Goal: Task Accomplishment & Management: Manage account settings

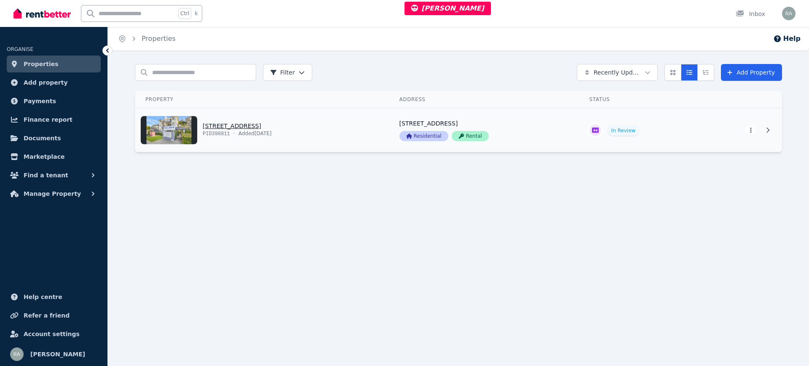
click at [368, 123] on link "View property details" at bounding box center [262, 130] width 254 height 44
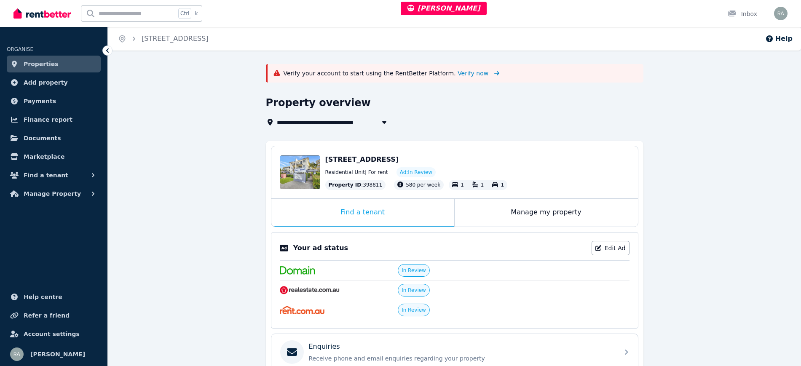
click at [458, 71] on span "Verify now" at bounding box center [473, 73] width 31 height 8
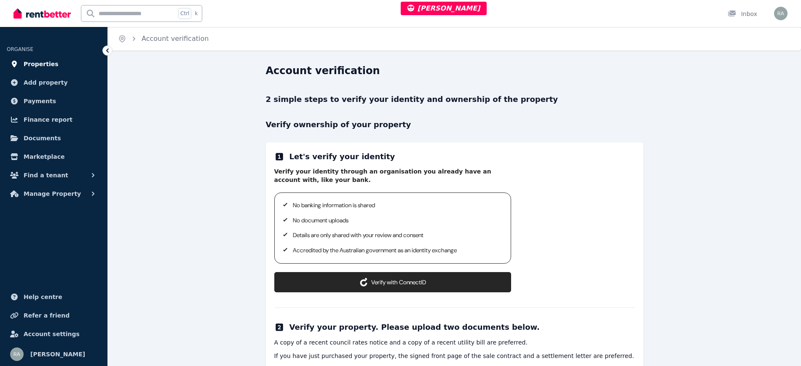
click at [37, 63] on span "Properties" at bounding box center [41, 64] width 35 height 10
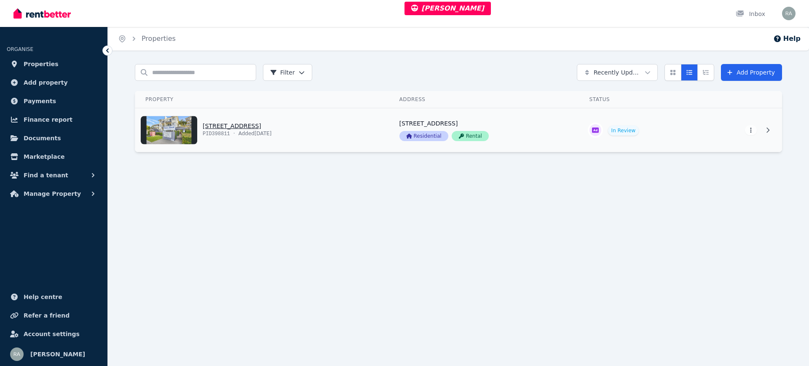
click at [365, 130] on link "View property details" at bounding box center [262, 130] width 254 height 44
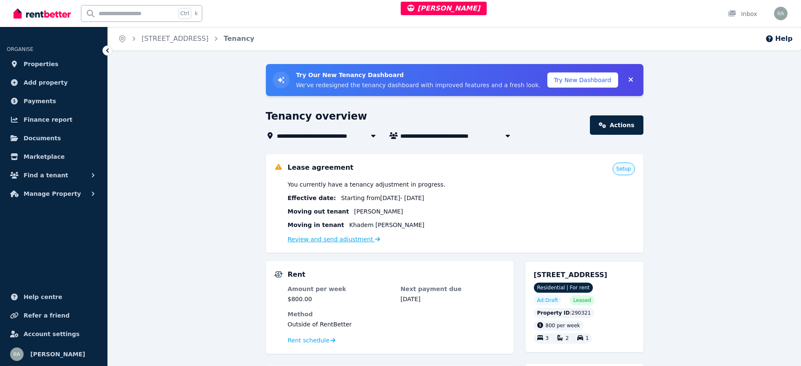
click at [347, 243] on link "Review and send adjustment" at bounding box center [334, 239] width 93 height 7
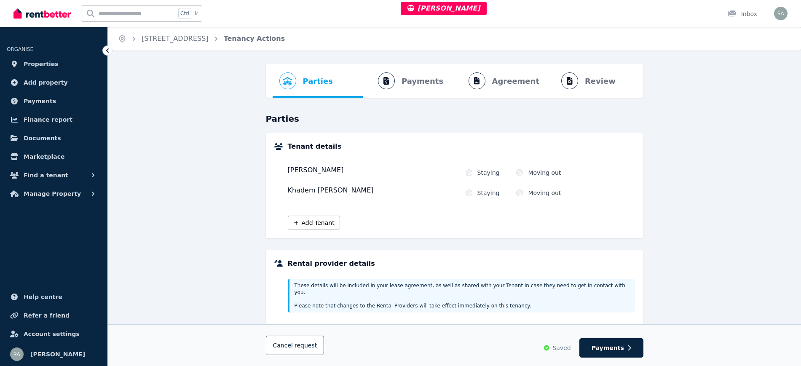
click at [328, 192] on div "Khadem Juma Ahmed" at bounding box center [373, 191] width 171 height 12
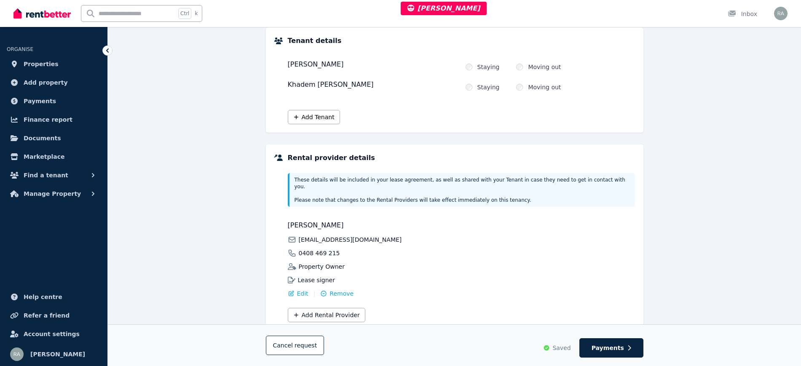
scroll to position [120, 0]
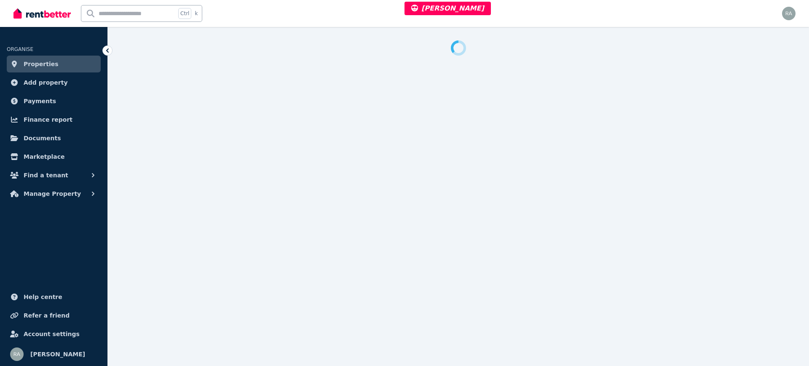
select select "***"
select select "**********"
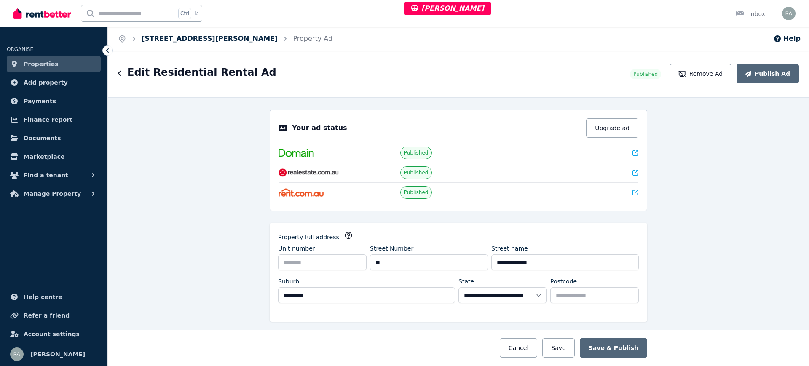
click at [206, 40] on link "[STREET_ADDRESS][PERSON_NAME]" at bounding box center [210, 39] width 136 height 8
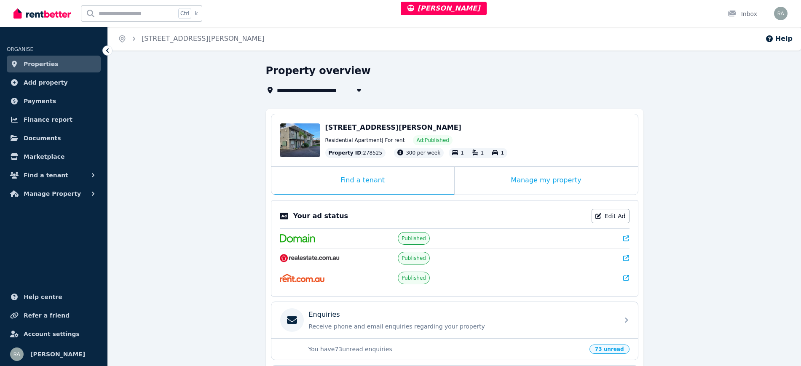
click at [480, 178] on div "Manage my property" at bounding box center [546, 181] width 183 height 28
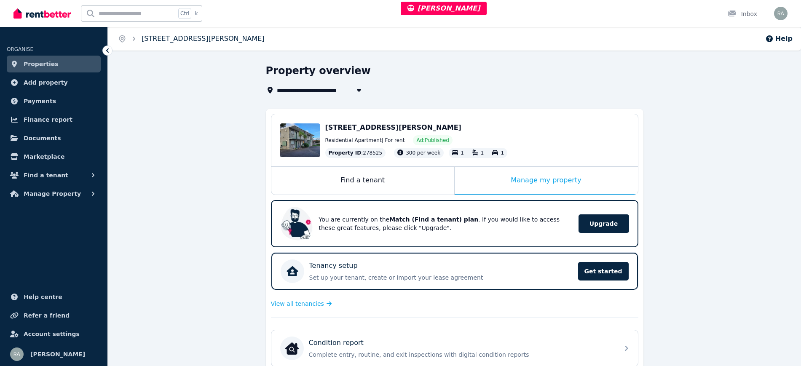
click at [177, 36] on link "[STREET_ADDRESS][PERSON_NAME]" at bounding box center [203, 39] width 123 height 8
click at [52, 63] on link "Properties" at bounding box center [54, 64] width 94 height 17
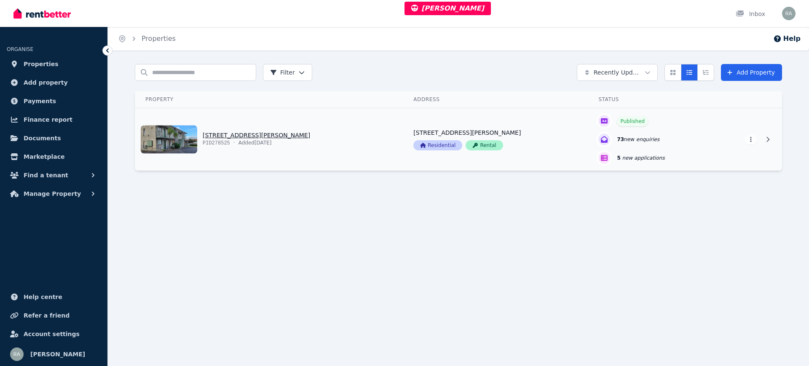
click at [349, 146] on link "View property details" at bounding box center [269, 139] width 268 height 62
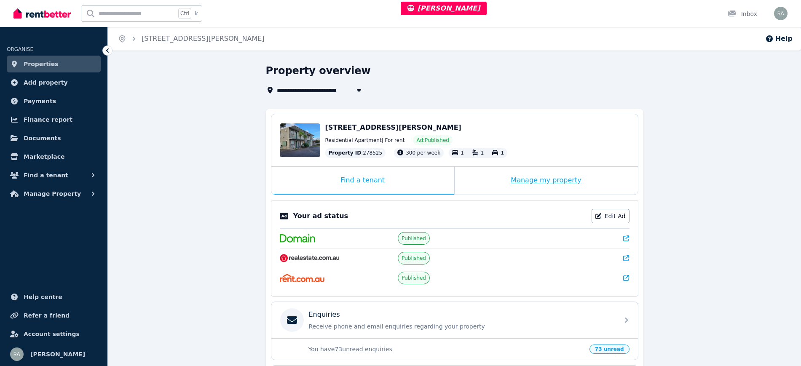
click at [481, 182] on div "Manage my property" at bounding box center [546, 181] width 183 height 28
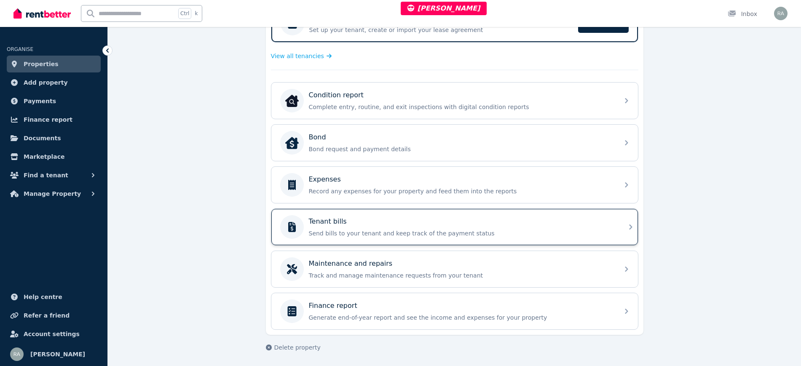
scroll to position [249, 0]
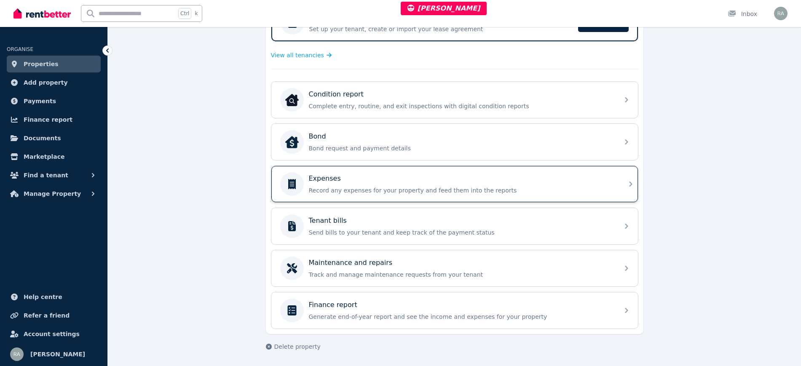
click at [345, 189] on p "Record any expenses for your property and feed them into the reports" at bounding box center [461, 190] width 305 height 8
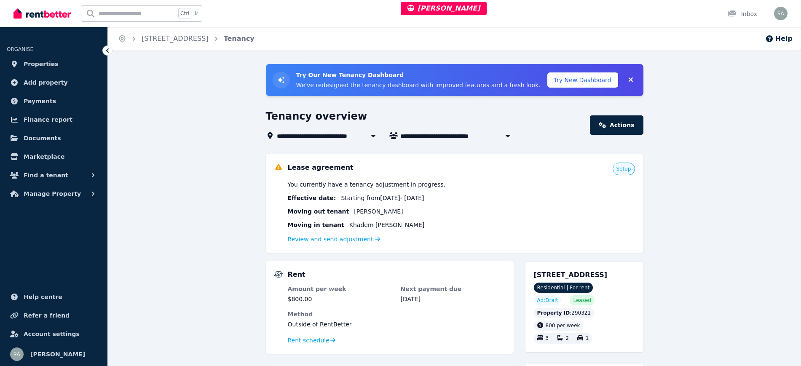
click at [314, 238] on link "Review and send adjustment" at bounding box center [334, 239] width 93 height 7
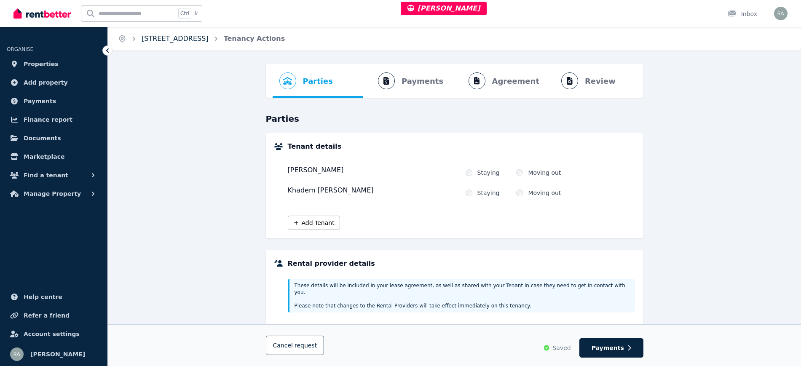
click at [209, 35] on link "142 Karne Street North, Roselands" at bounding box center [175, 39] width 67 height 8
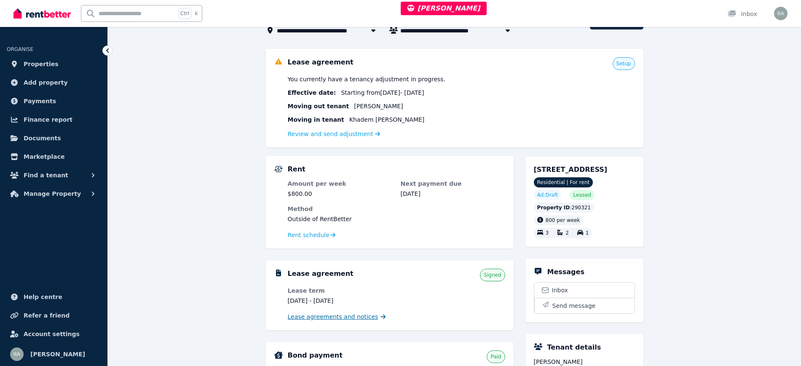
scroll to position [107, 0]
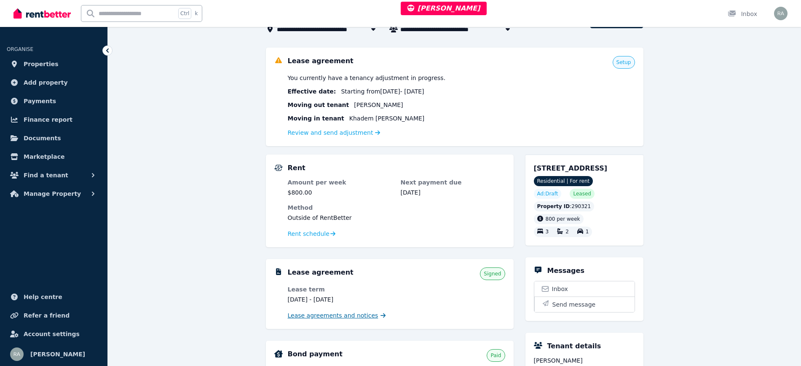
click at [318, 318] on span "Lease agreements and notices" at bounding box center [333, 315] width 91 height 8
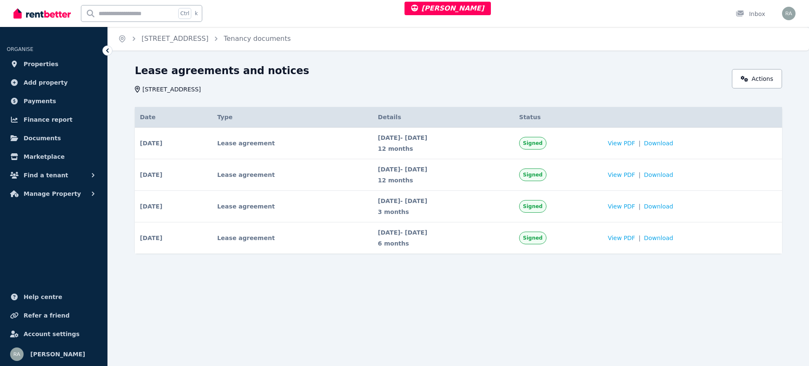
click at [506, 144] on div "23 Aug 2025 - 22 Aug 2026 12 months" at bounding box center [443, 143] width 131 height 19
click at [633, 143] on span "View PDF" at bounding box center [621, 143] width 27 height 8
click at [635, 142] on span "View PDF" at bounding box center [621, 143] width 27 height 8
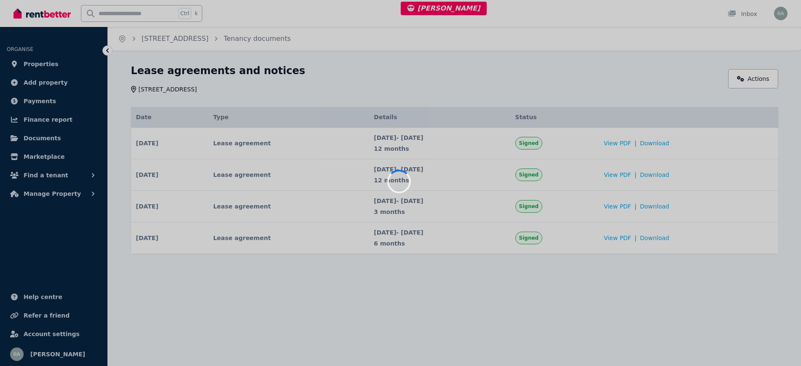
click at [640, 141] on div at bounding box center [400, 183] width 801 height 366
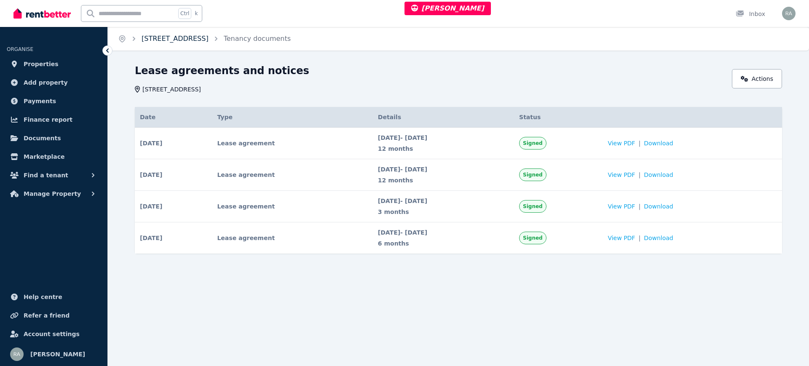
click at [209, 36] on link "142 Karne Street North, Roselands" at bounding box center [175, 39] width 67 height 8
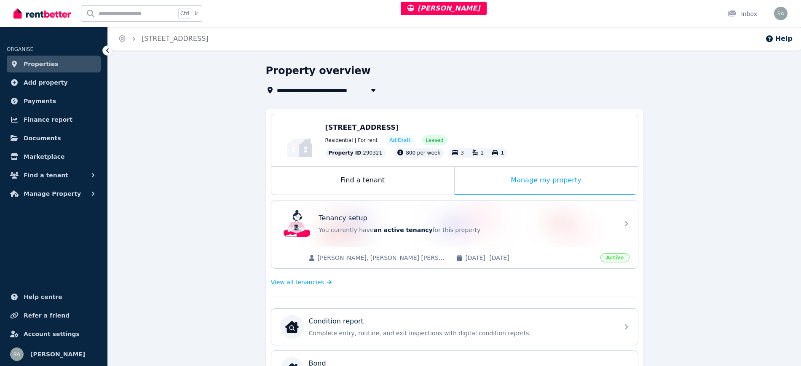
click at [480, 177] on div "Manage my property" at bounding box center [546, 181] width 183 height 28
click at [541, 253] on div "Maya Yatim, Khadem Juma Ahmed 18/11/2023 - 22/08/2026 Active" at bounding box center [454, 257] width 367 height 21
click at [546, 229] on p "You currently have an active tenancy for this property" at bounding box center [466, 230] width 295 height 8
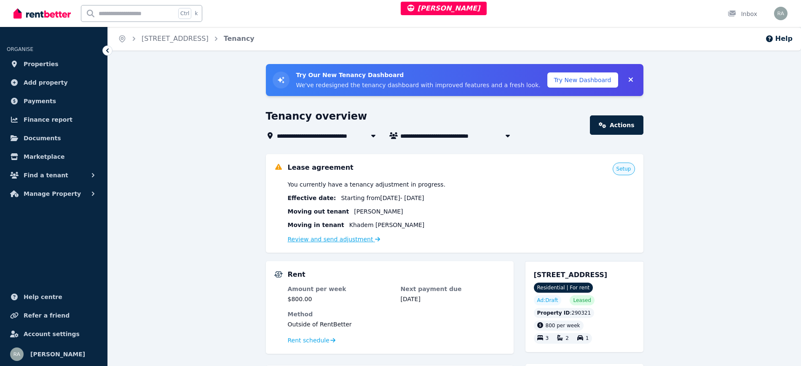
click at [330, 242] on link "Review and send adjustment" at bounding box center [334, 239] width 93 height 7
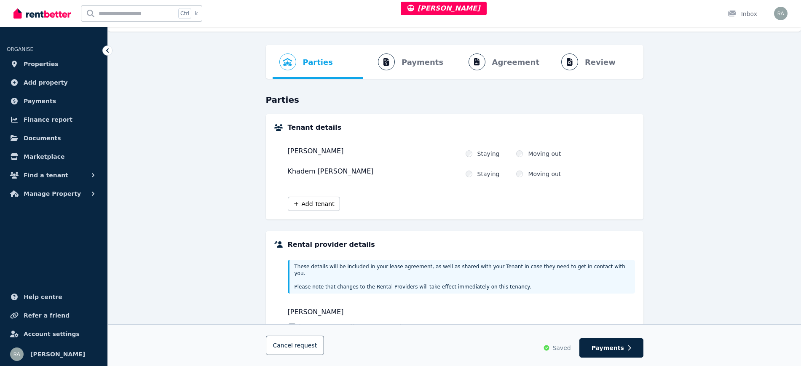
scroll to position [14, 0]
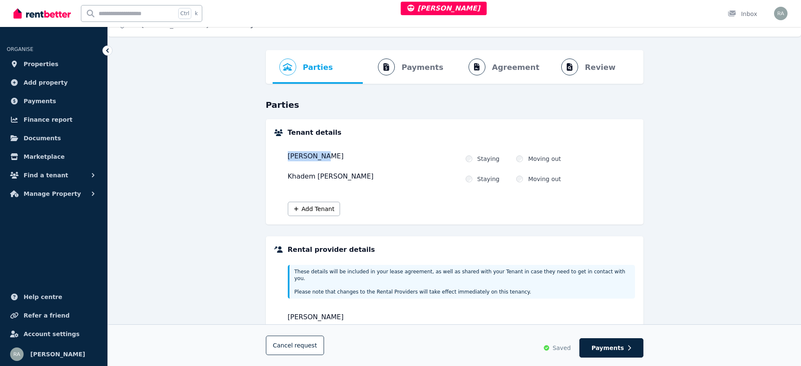
drag, startPoint x: 281, startPoint y: 155, endPoint x: 335, endPoint y: 155, distance: 54.4
click at [335, 155] on div "Tenant details Maya Yatim Is this tenant staying? Staying Moving out Khadem Jum…" at bounding box center [454, 172] width 361 height 88
copy div "Maya Yatim"
click at [221, 161] on div "Parties Rental provider and tenant details Payments Bond and rental payments Ag…" at bounding box center [454, 264] width 693 height 429
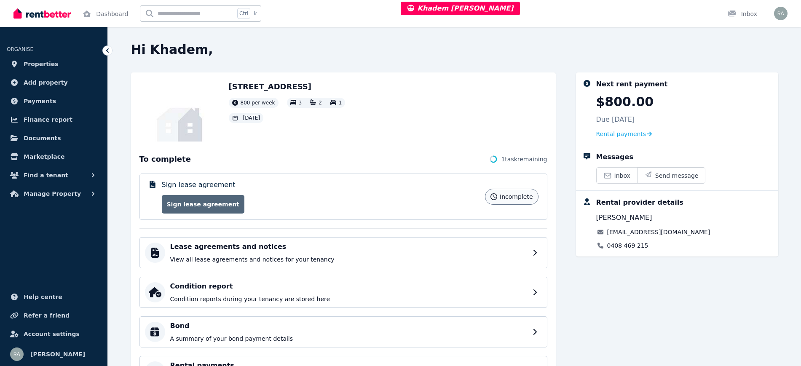
click at [217, 200] on link "Sign lease agreement" at bounding box center [203, 204] width 83 height 19
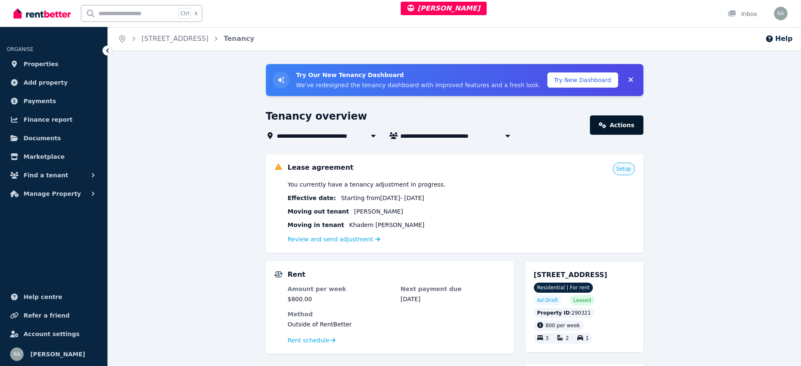
click at [630, 120] on link "Actions" at bounding box center [616, 124] width 53 height 19
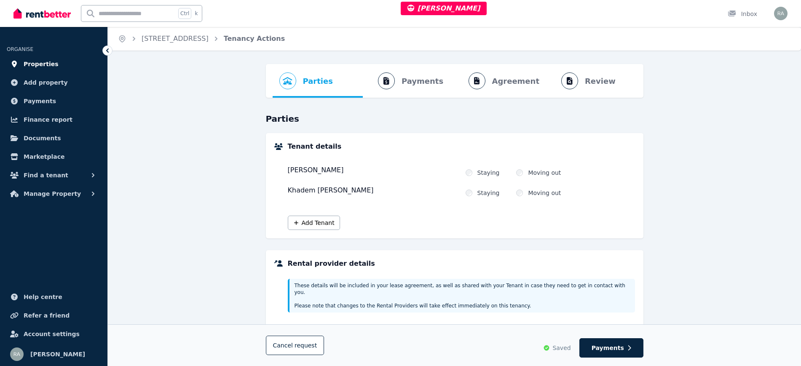
click at [46, 62] on span "Properties" at bounding box center [41, 64] width 35 height 10
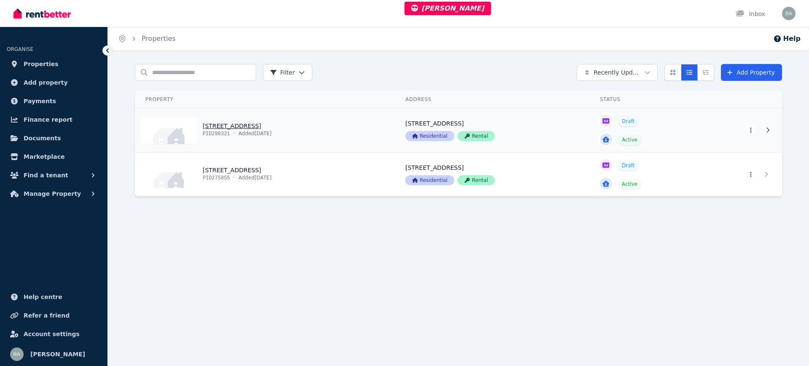
click at [353, 123] on link "View property details" at bounding box center [265, 130] width 260 height 44
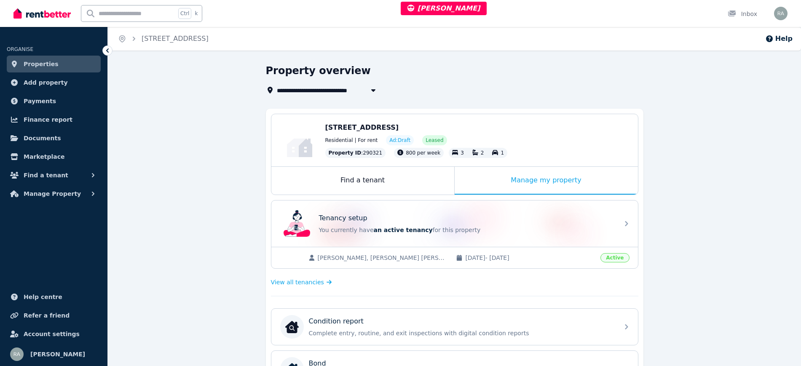
click at [309, 276] on div "View all tenancies" at bounding box center [454, 282] width 367 height 17
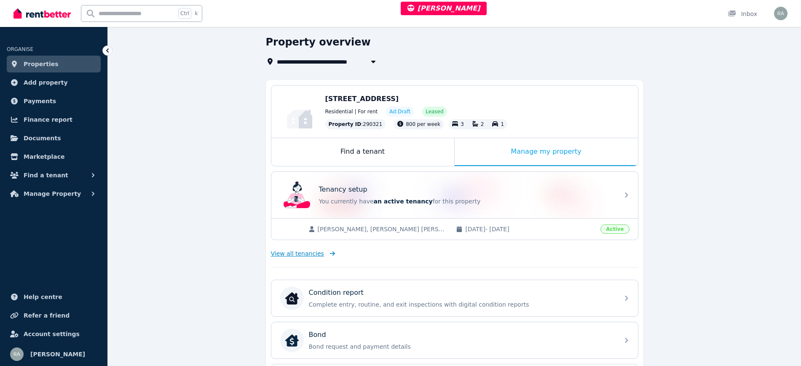
scroll to position [29, 0]
click at [300, 255] on span "View all tenancies" at bounding box center [297, 253] width 53 height 8
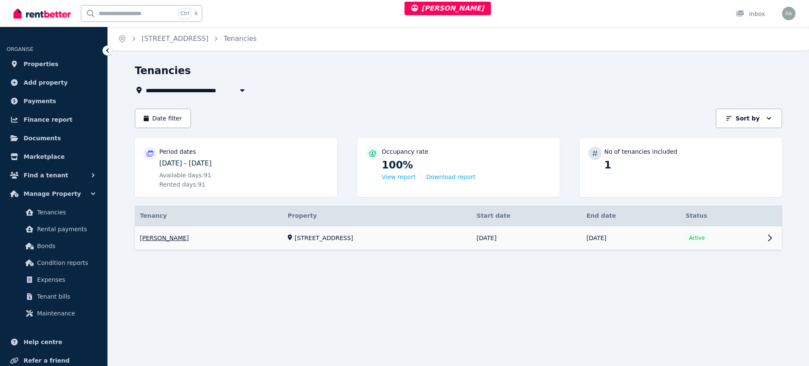
click at [415, 240] on link "View property details" at bounding box center [458, 238] width 647 height 24
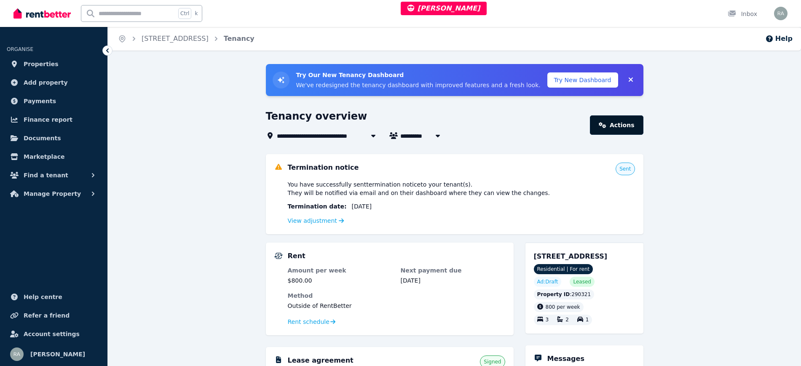
click at [616, 126] on link "Actions" at bounding box center [616, 124] width 53 height 19
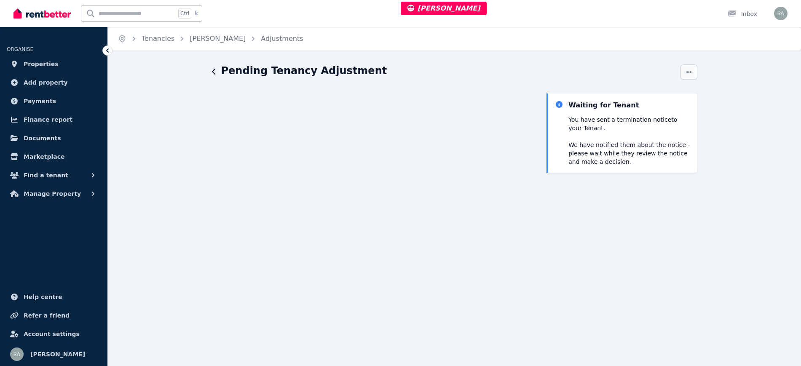
click at [683, 72] on span "button" at bounding box center [688, 71] width 17 height 15
click at [600, 265] on div "Waiting for Tenant You have sent a Termination notice to your Tenant . We have …" at bounding box center [621, 336] width 150 height 485
click at [692, 70] on icon "button" at bounding box center [688, 72] width 7 height 6
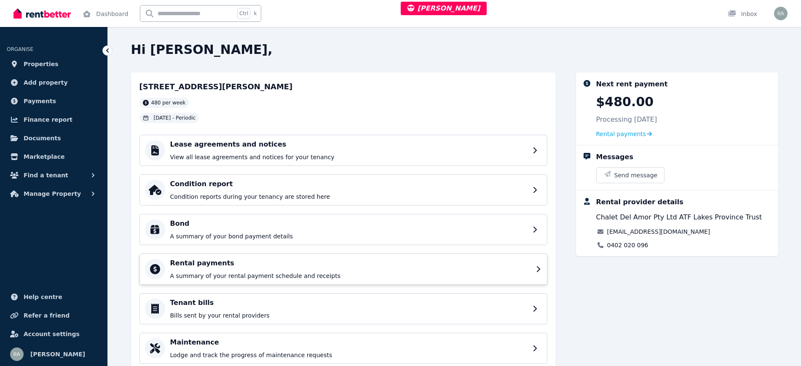
click at [220, 270] on div "Rental payments A summary of your rental payment schedule and receipts" at bounding box center [350, 269] width 361 height 22
